Goal: Information Seeking & Learning: Learn about a topic

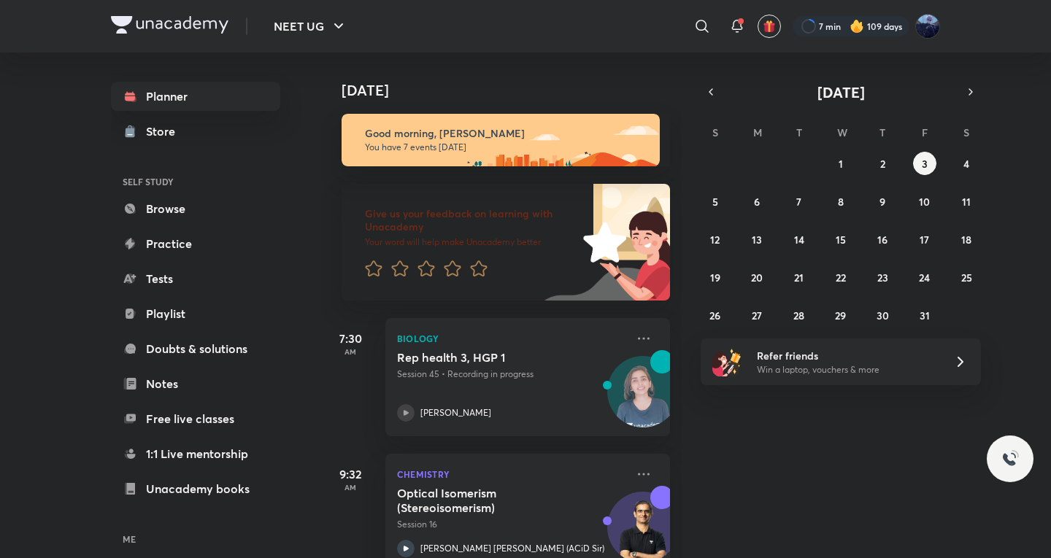
scroll to position [243, 0]
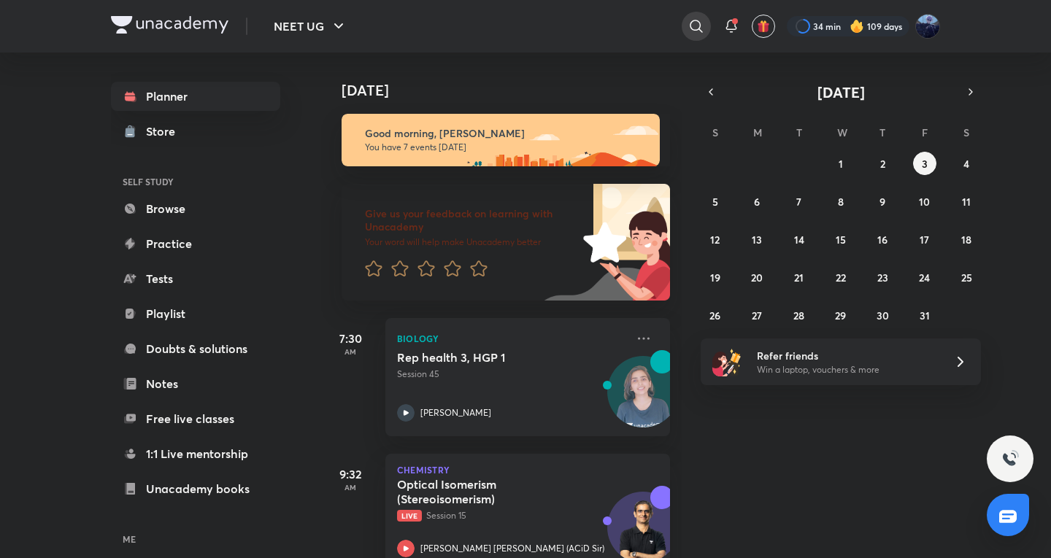
click at [688, 22] on icon at bounding box center [697, 27] width 18 height 18
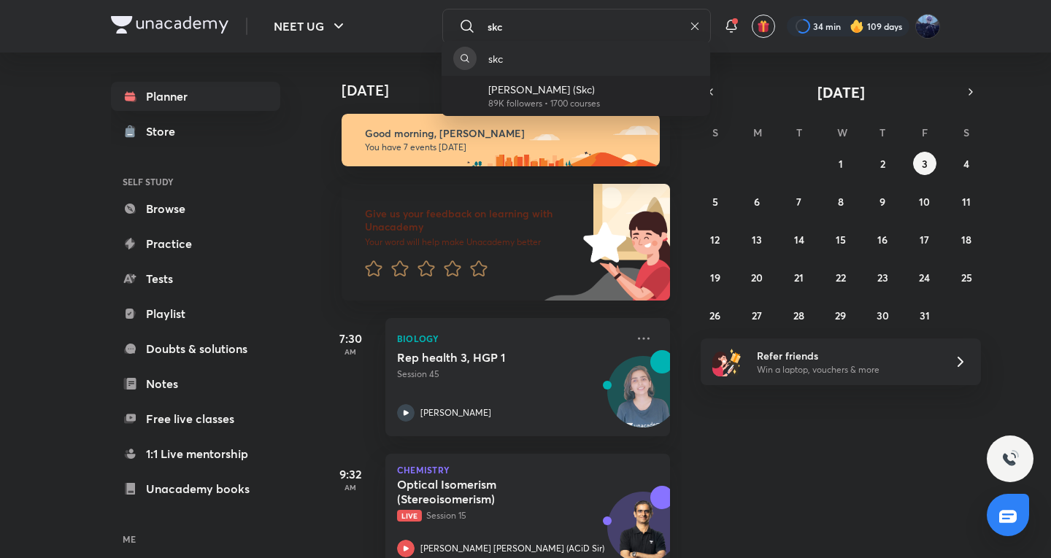
type input "skc"
click at [507, 81] on div "[PERSON_NAME] (Skc) 89K followers • 1700 courses" at bounding box center [576, 96] width 269 height 40
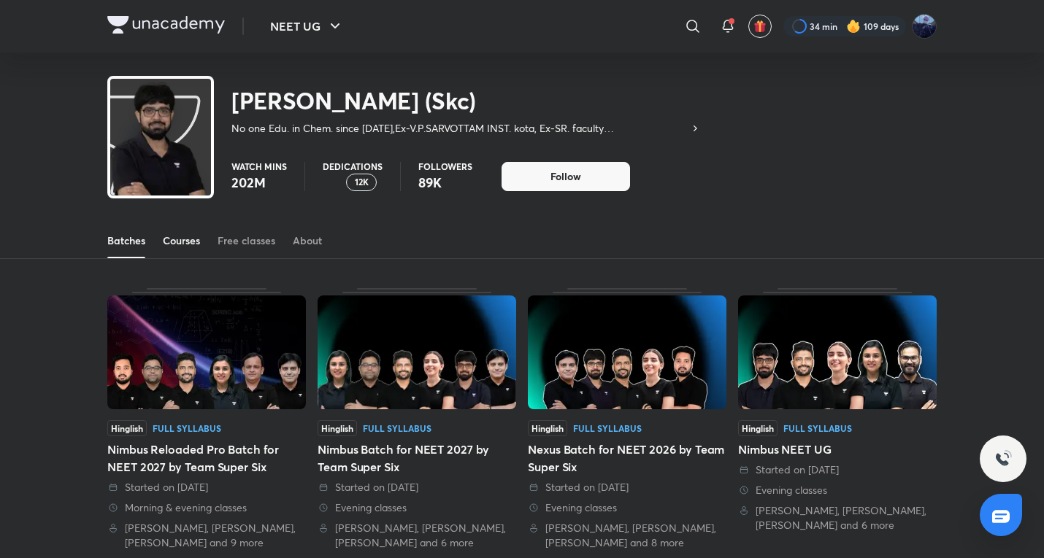
click at [166, 255] on link "Courses" at bounding box center [181, 240] width 37 height 35
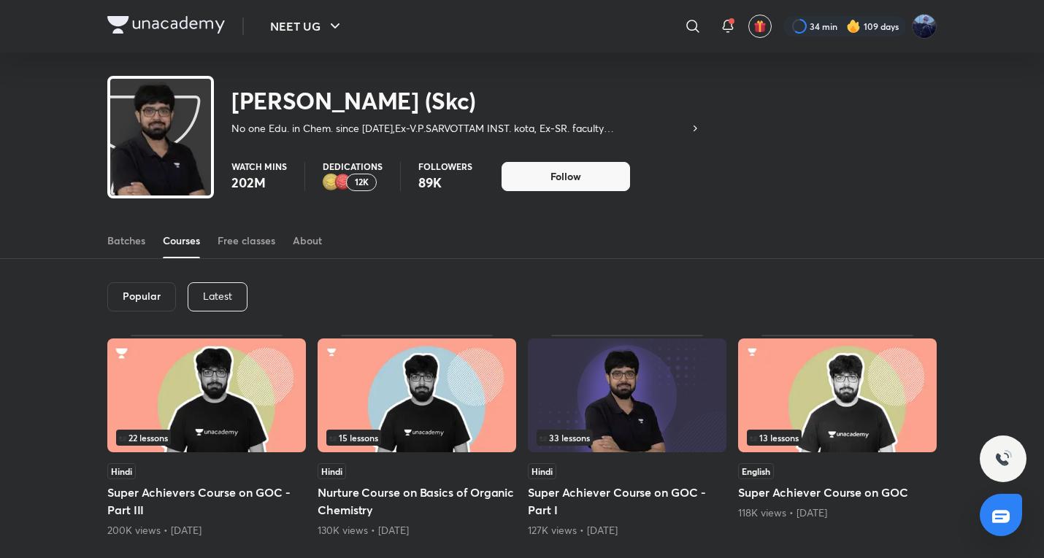
click at [208, 309] on div "Latest" at bounding box center [218, 296] width 60 height 29
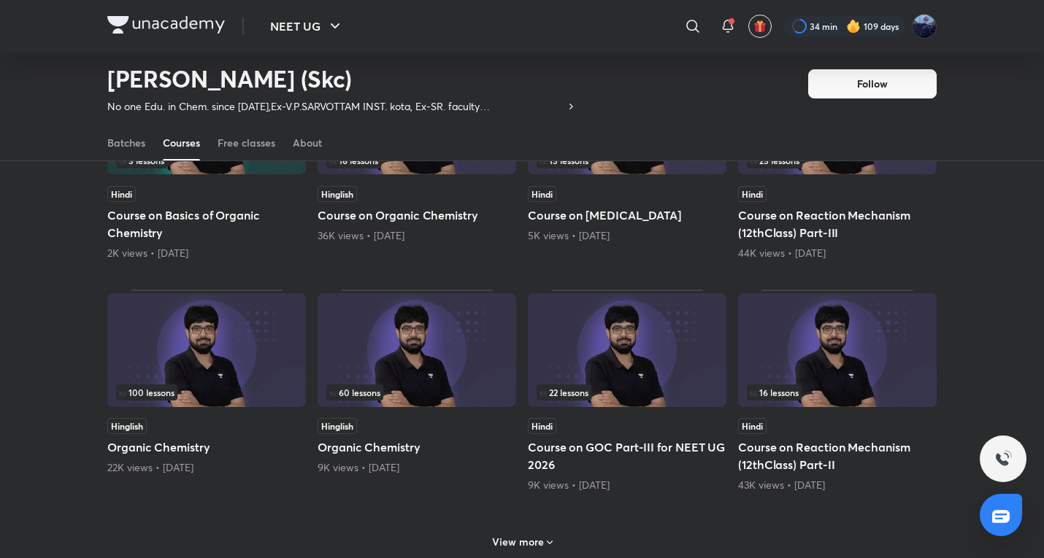
scroll to position [787, 0]
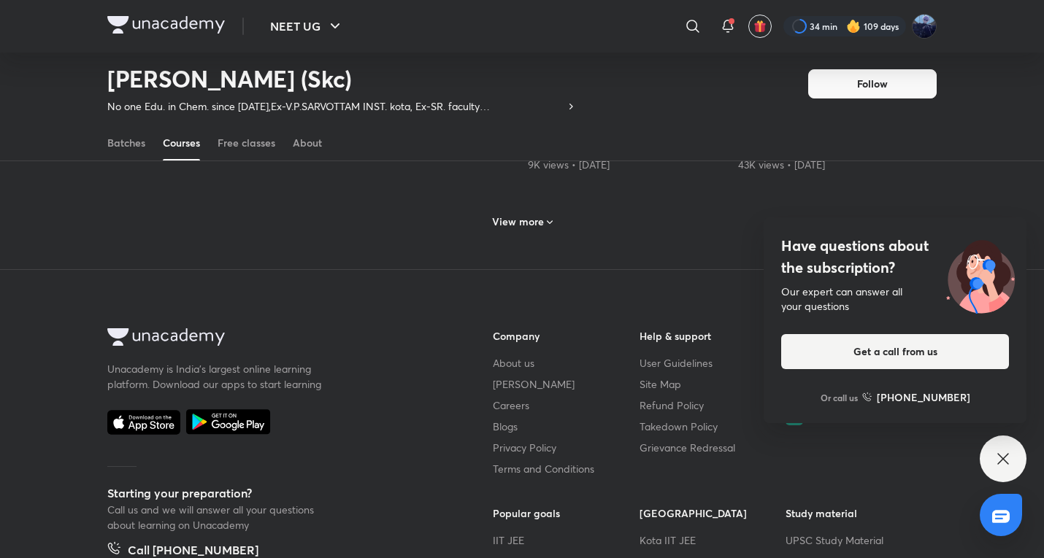
click at [521, 208] on div "View more" at bounding box center [521, 220] width 829 height 38
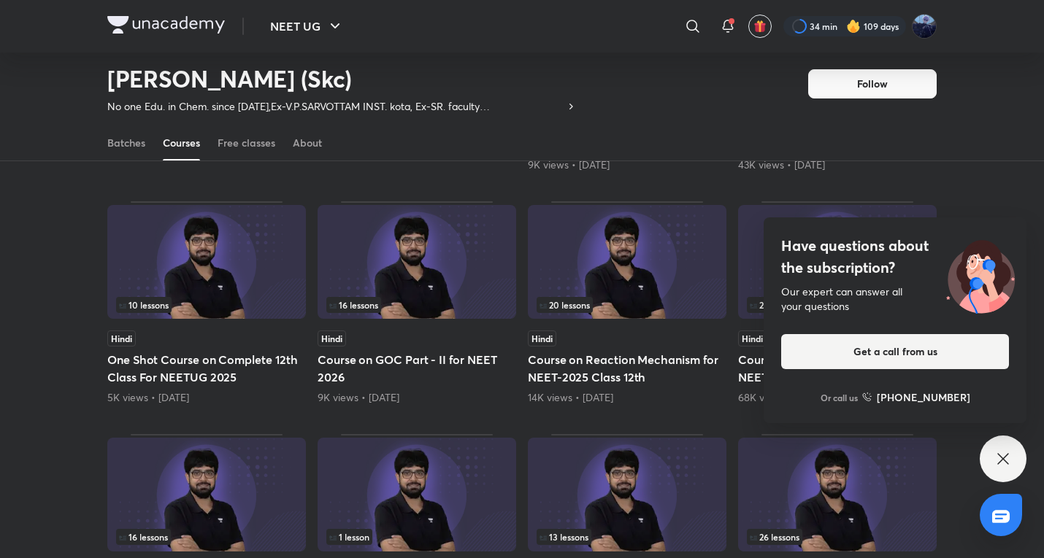
click at [1004, 468] on div "Have questions about the subscription? Our expert can answer all your questions…" at bounding box center [1003, 459] width 47 height 47
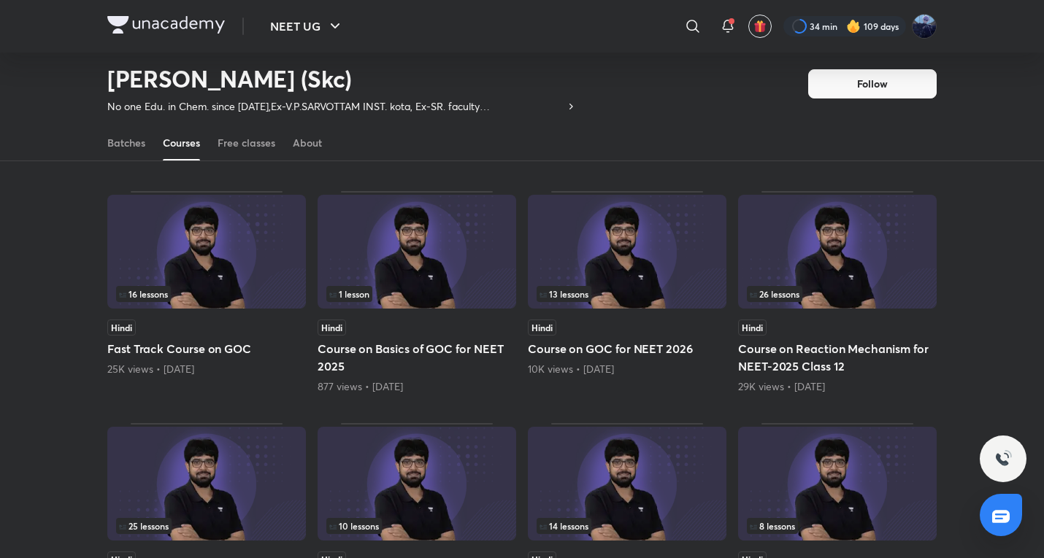
scroll to position [1274, 0]
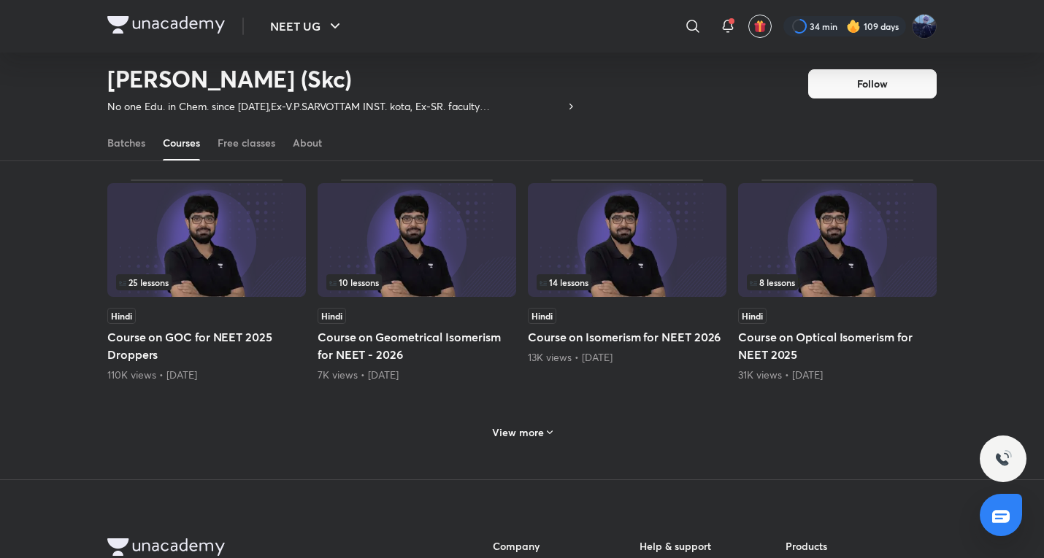
click at [531, 429] on h6 "View more" at bounding box center [518, 433] width 52 height 15
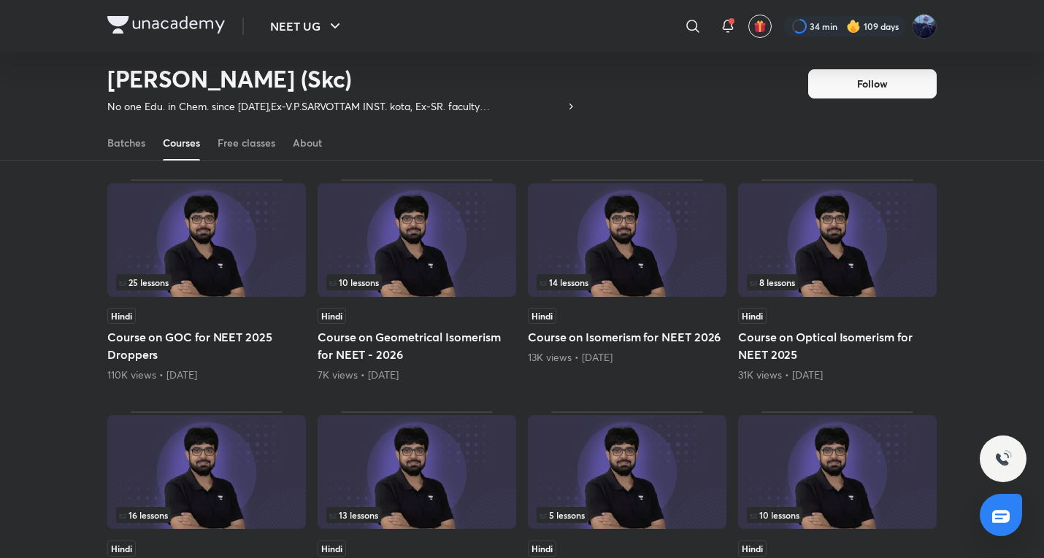
click at [839, 359] on h5 "Course on Optical Isomerism for NEET 2025" at bounding box center [837, 345] width 199 height 35
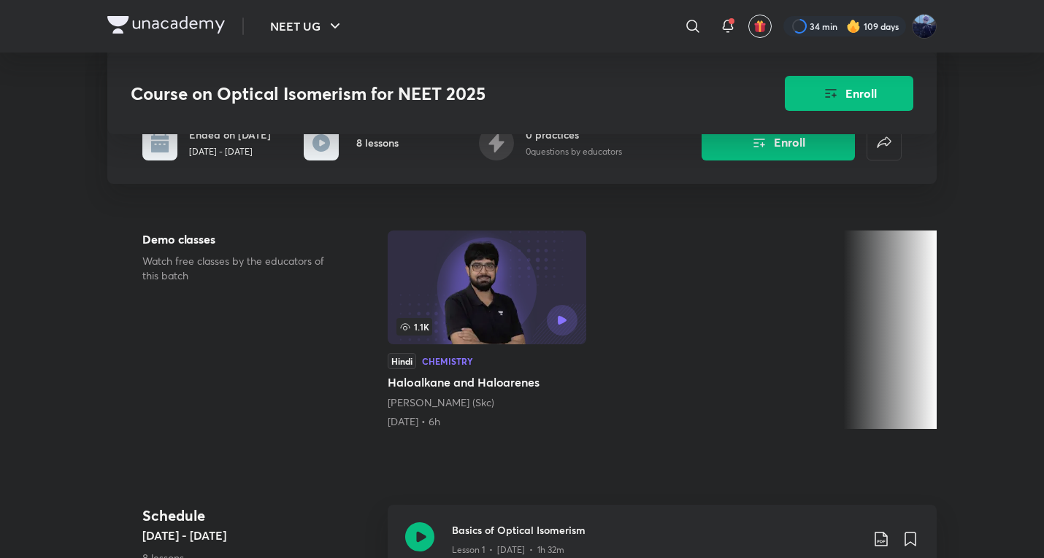
scroll to position [973, 0]
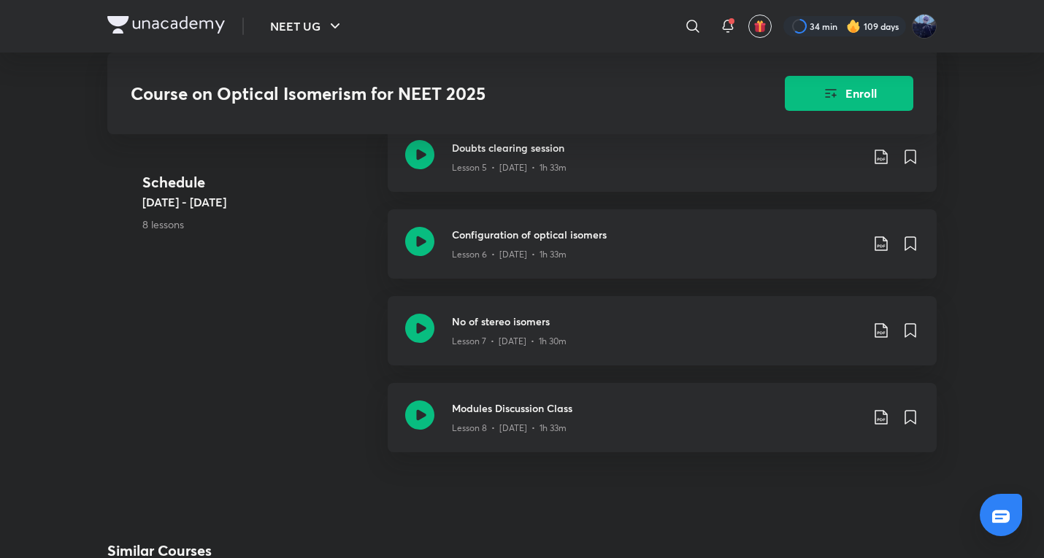
scroll to position [1274, 0]
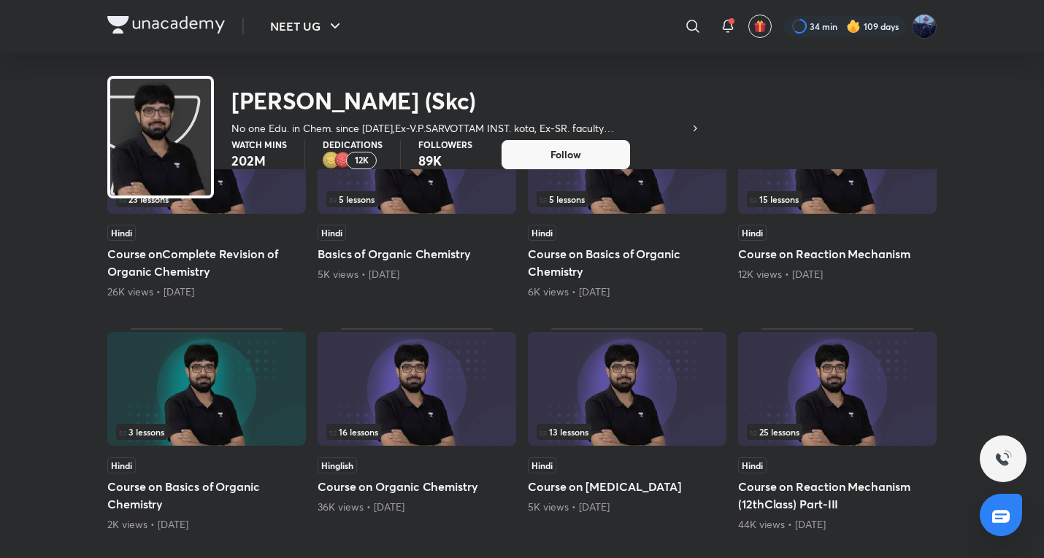
scroll to position [542, 0]
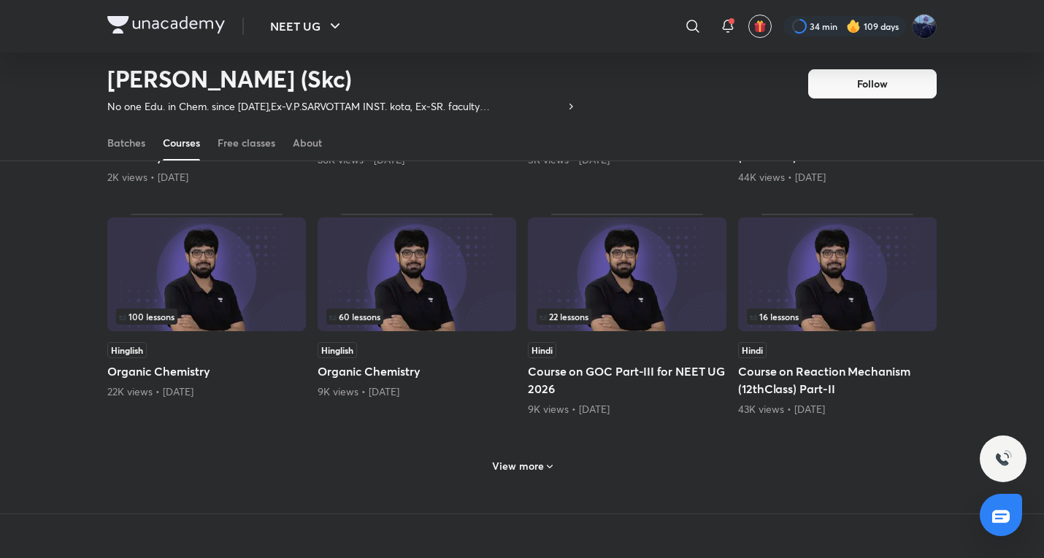
click at [516, 471] on h6 "View more" at bounding box center [518, 466] width 52 height 15
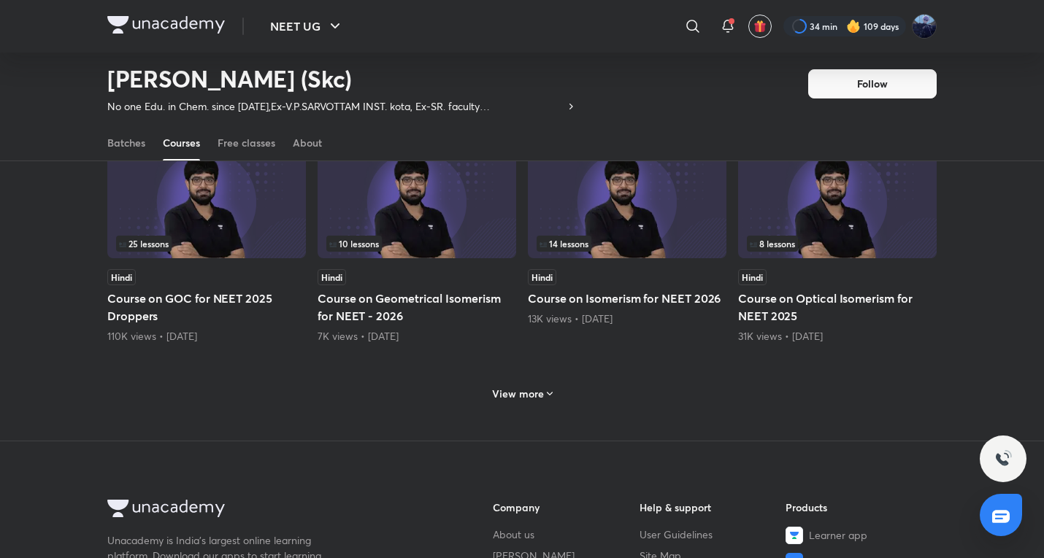
scroll to position [1272, 0]
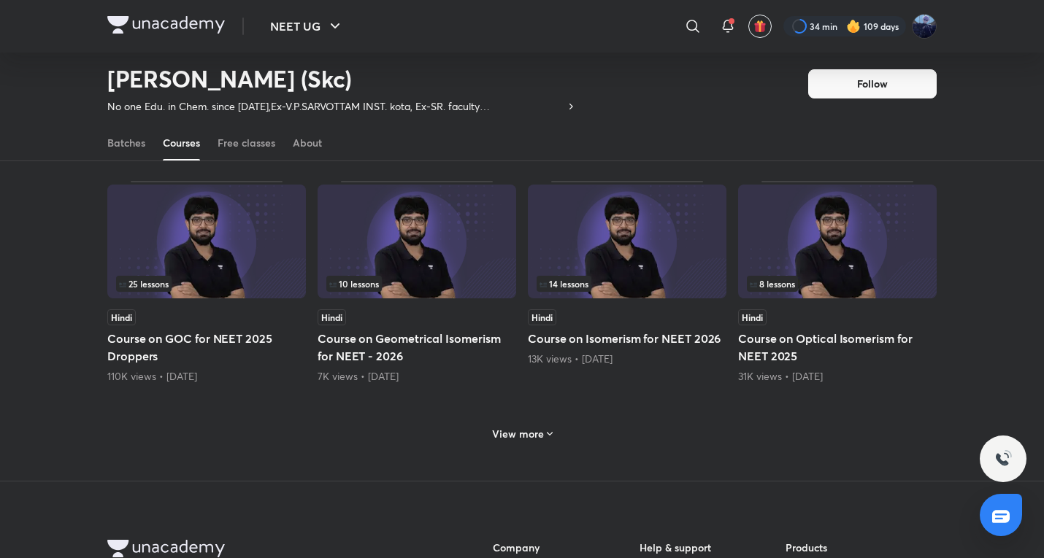
click at [180, 333] on h5 "Course on GOC for NEET 2025 Droppers" at bounding box center [206, 347] width 199 height 35
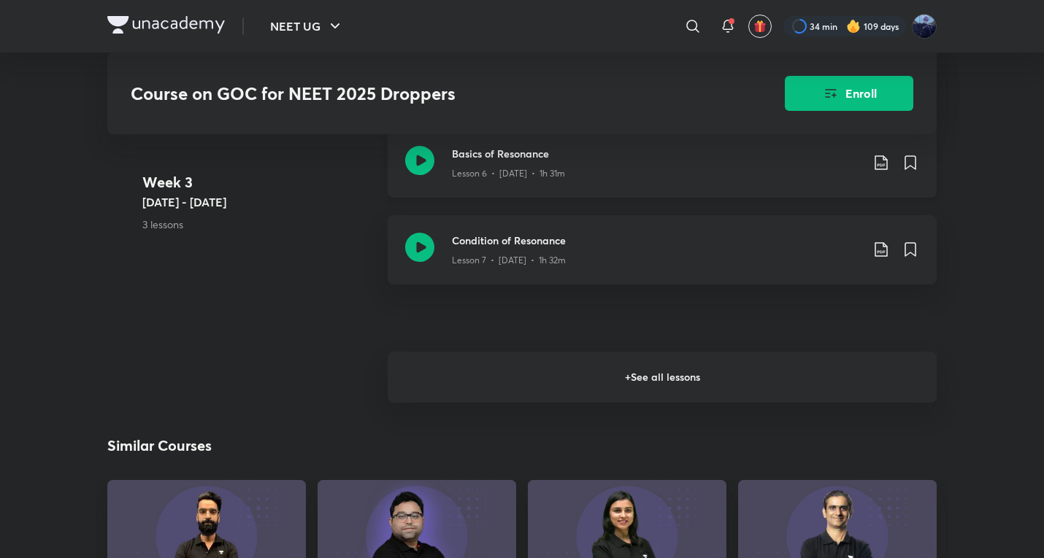
scroll to position [1217, 0]
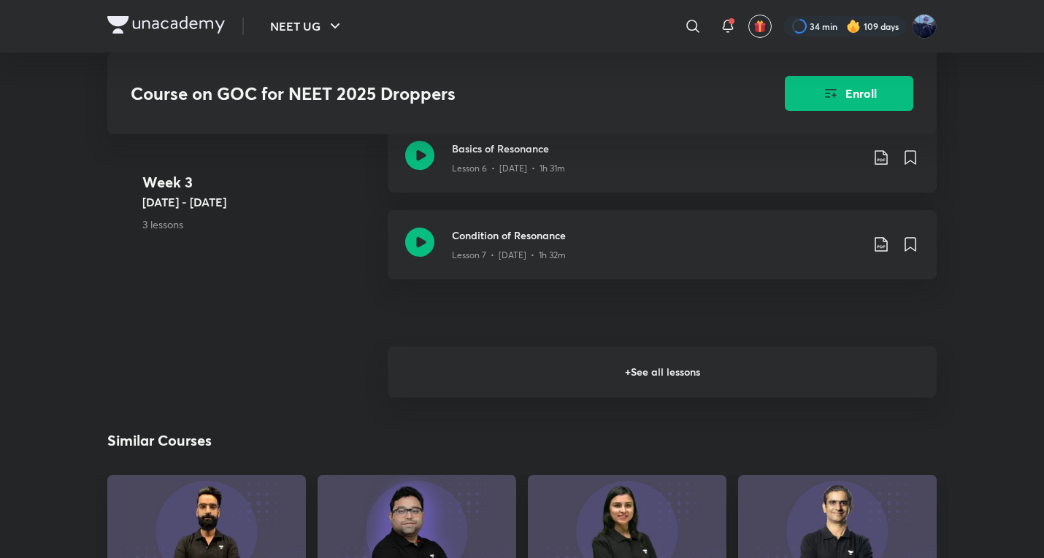
click at [642, 380] on h6 "+ See all lessons" at bounding box center [662, 372] width 549 height 51
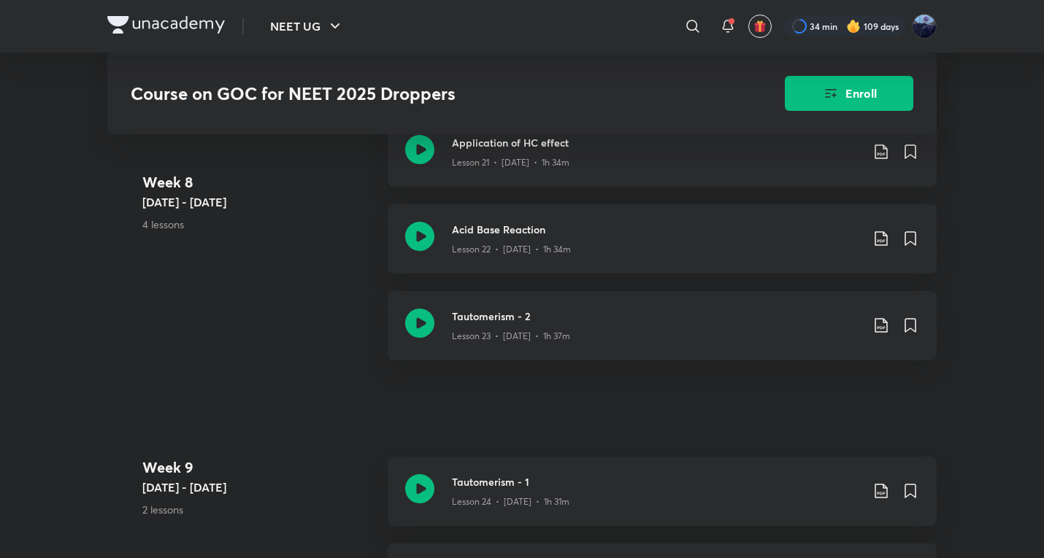
scroll to position [3163, 0]
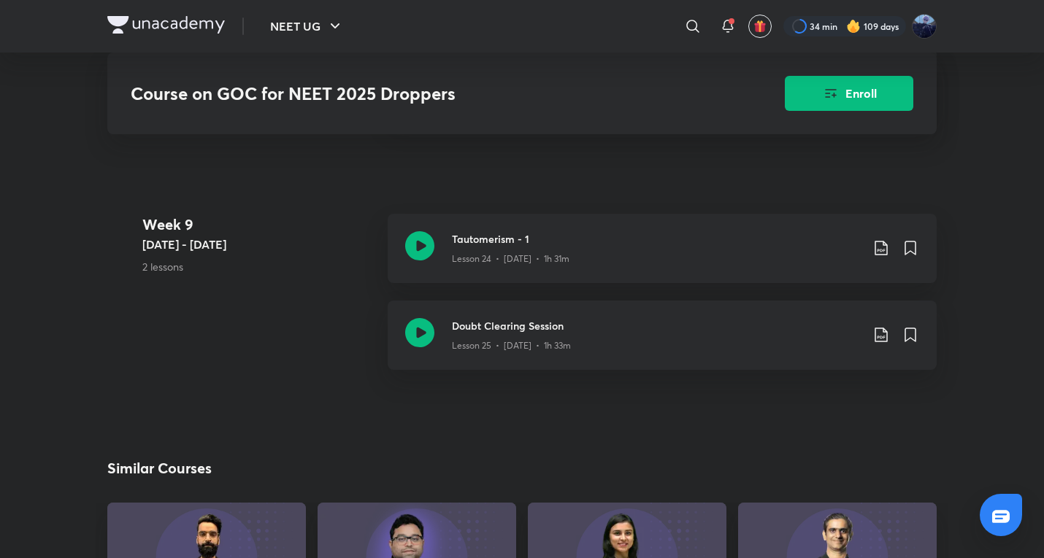
scroll to position [1272, 0]
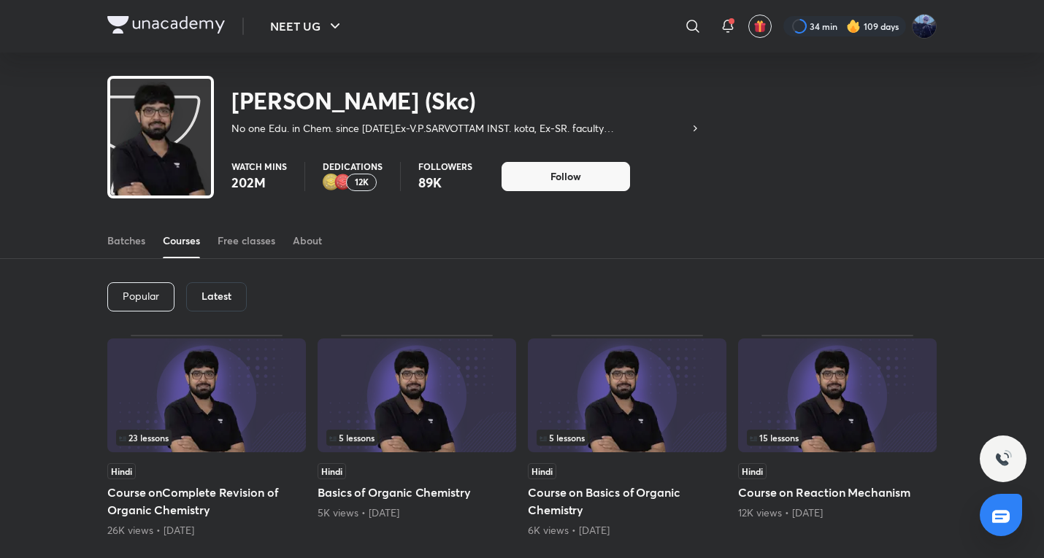
scroll to position [475, 0]
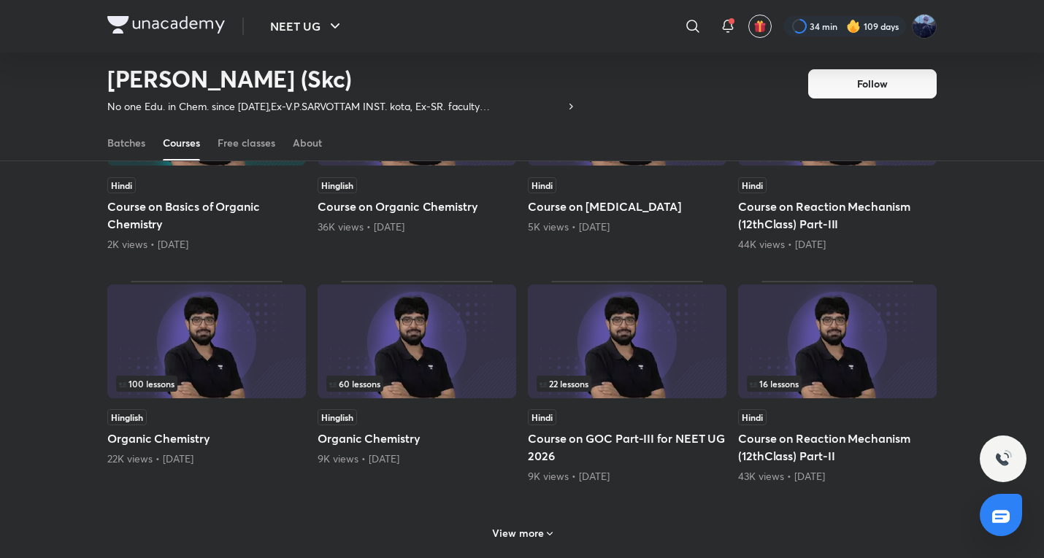
click at [529, 526] on h6 "View more" at bounding box center [518, 533] width 52 height 15
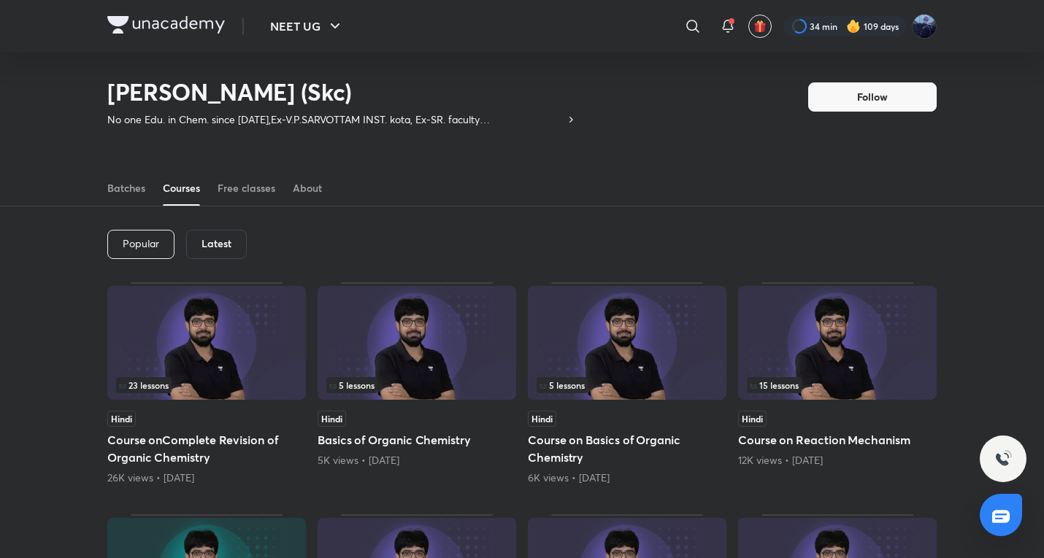
scroll to position [0, 0]
